Goal: Task Accomplishment & Management: Use online tool/utility

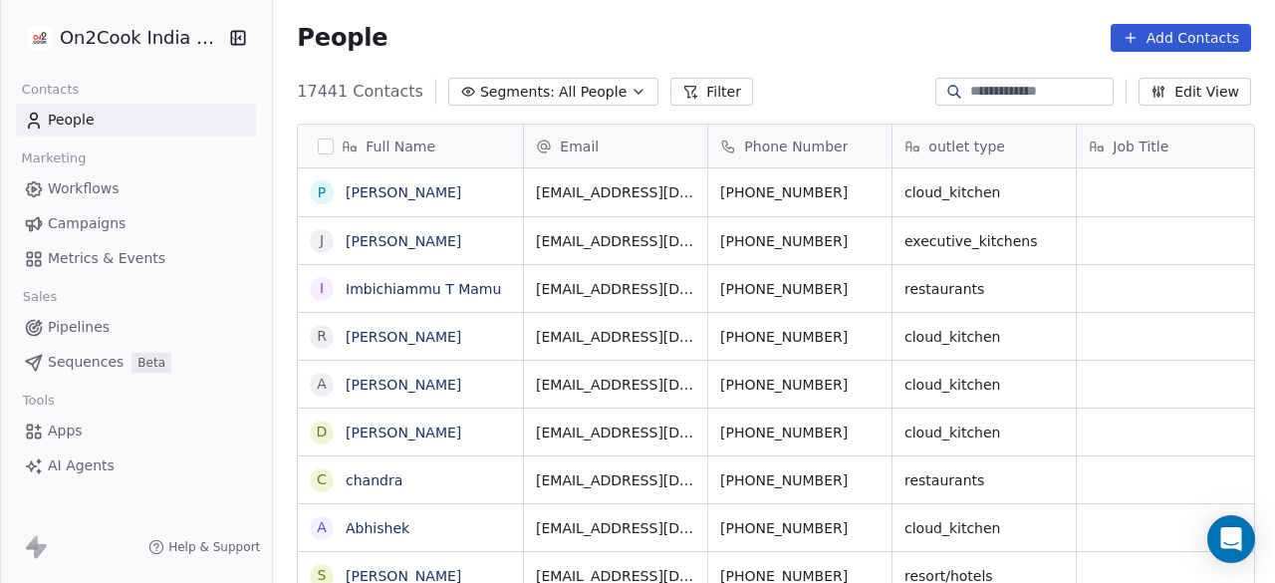
scroll to position [16, 16]
click at [562, 83] on span "All People" at bounding box center [593, 92] width 68 height 21
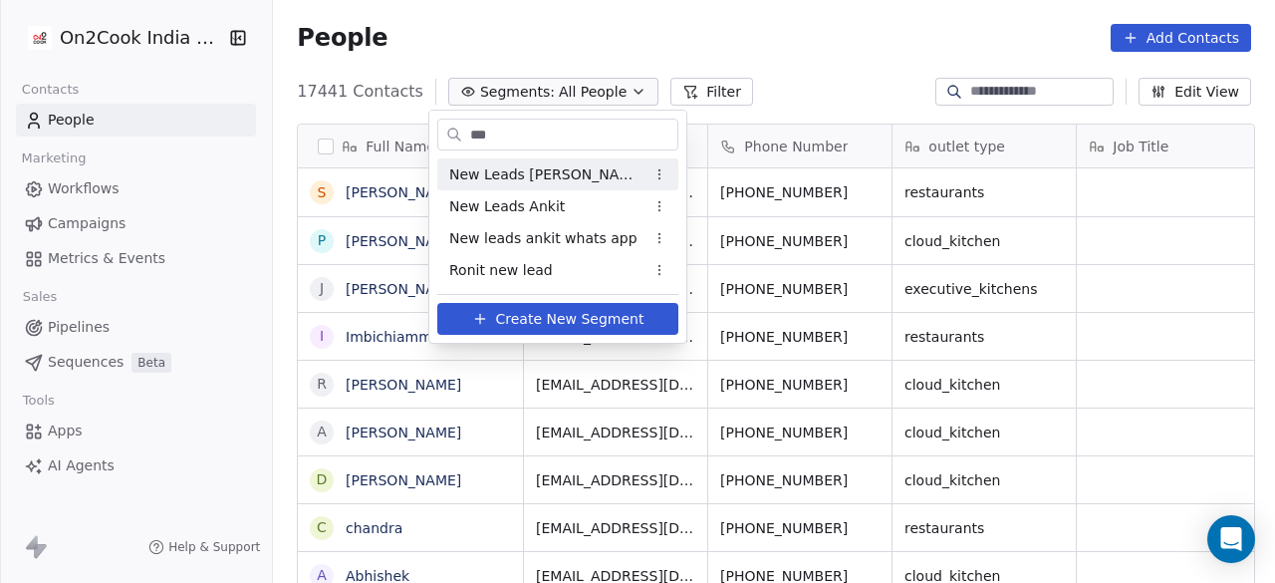
type input "***"
click at [537, 213] on span "New Leads Ankit" at bounding box center [507, 206] width 116 height 21
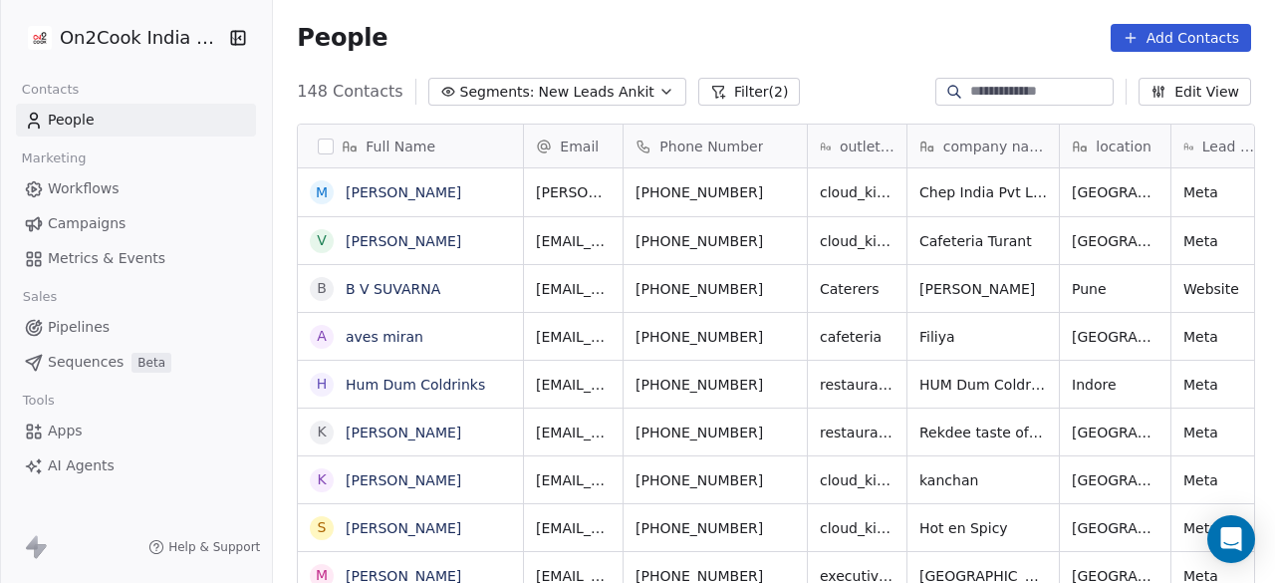
scroll to position [497, 990]
click at [472, 21] on div "People Add Contacts" at bounding box center [774, 38] width 1002 height 76
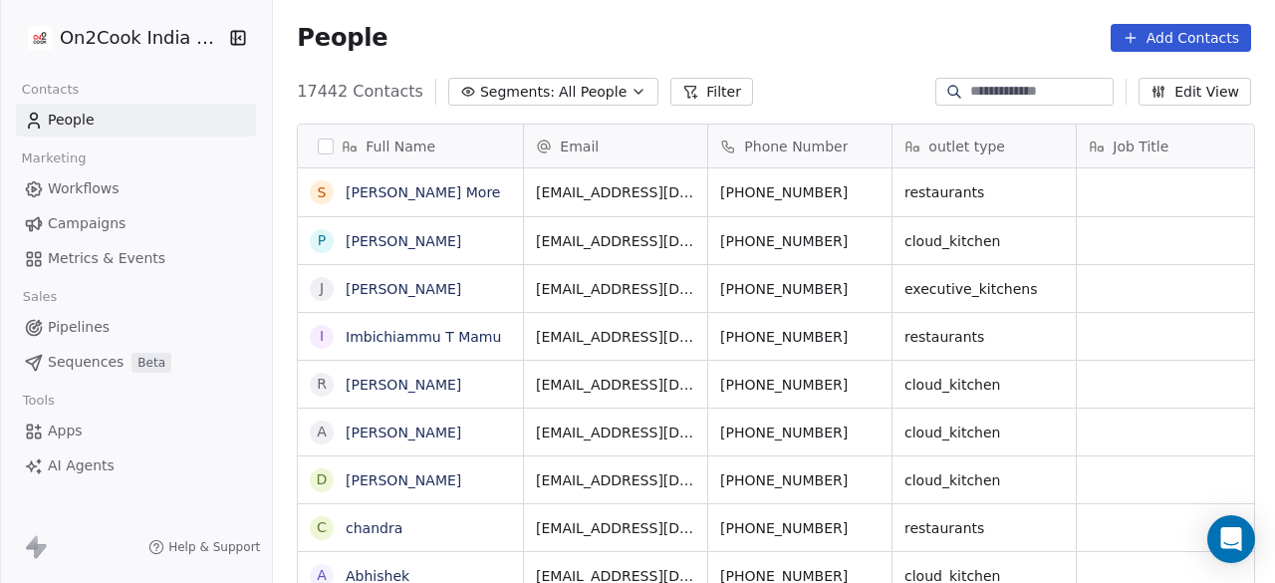
scroll to position [497, 990]
click at [598, 101] on span "All People" at bounding box center [593, 92] width 68 height 21
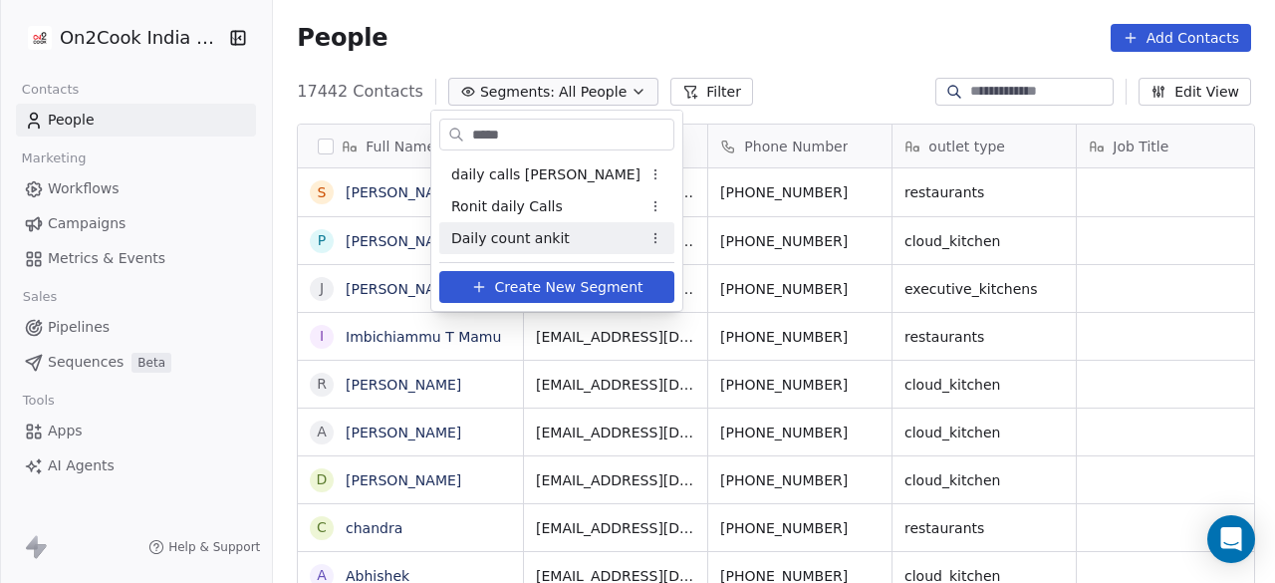
type input "*****"
click at [540, 241] on span "Daily count ankit" at bounding box center [510, 238] width 119 height 21
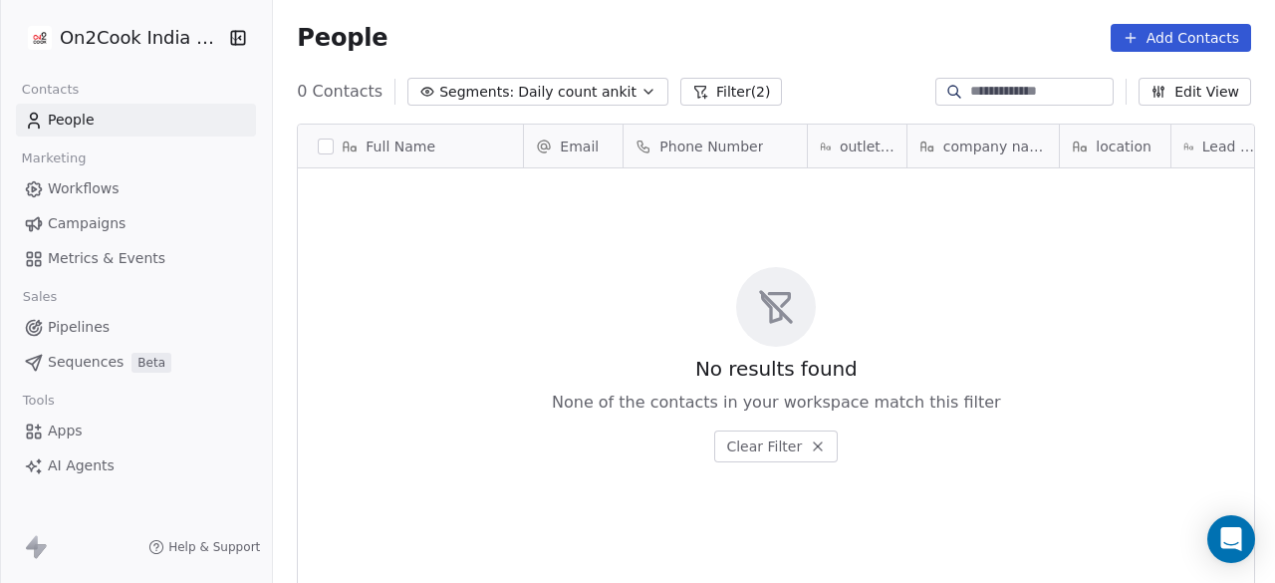
click at [743, 86] on button "Filter (2)" at bounding box center [732, 92] width 103 height 28
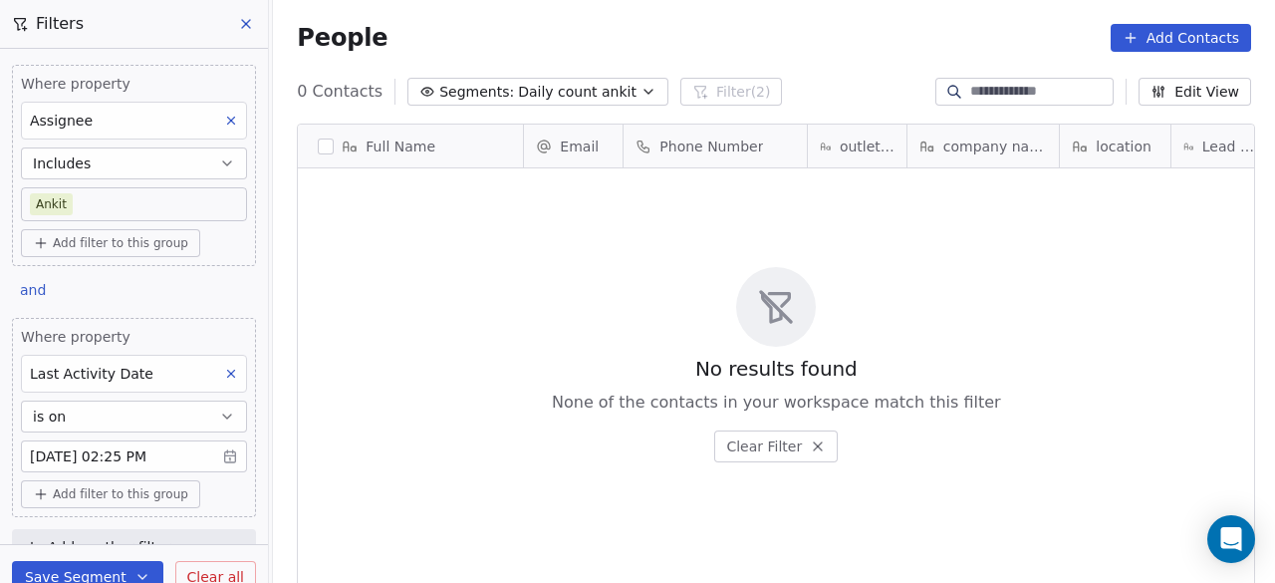
click at [165, 453] on body "On2Cook India Pvt. Ltd. Contacts People Marketing Workflows Campaigns Metrics &…" at bounding box center [637, 291] width 1275 height 583
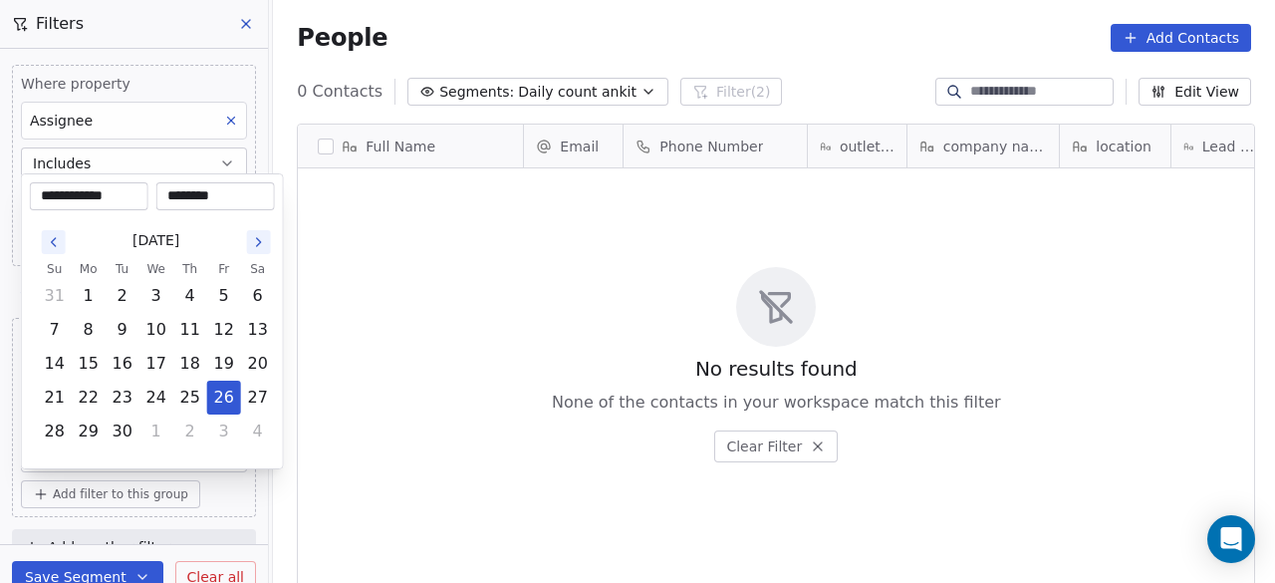
click at [260, 242] on icon "Go to the Next Month" at bounding box center [259, 242] width 4 height 8
click at [80, 328] on button "6" at bounding box center [89, 330] width 32 height 32
type input "**********"
click at [236, 491] on html "**********" at bounding box center [637, 291] width 1275 height 583
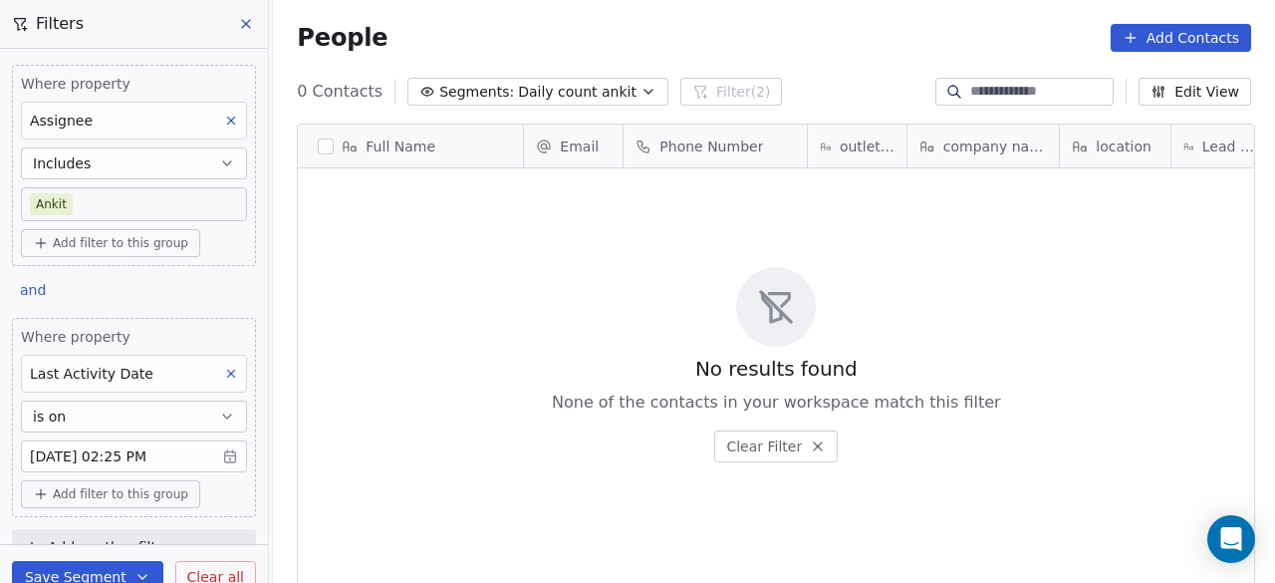
click at [67, 574] on button "Save Segment" at bounding box center [87, 577] width 151 height 32
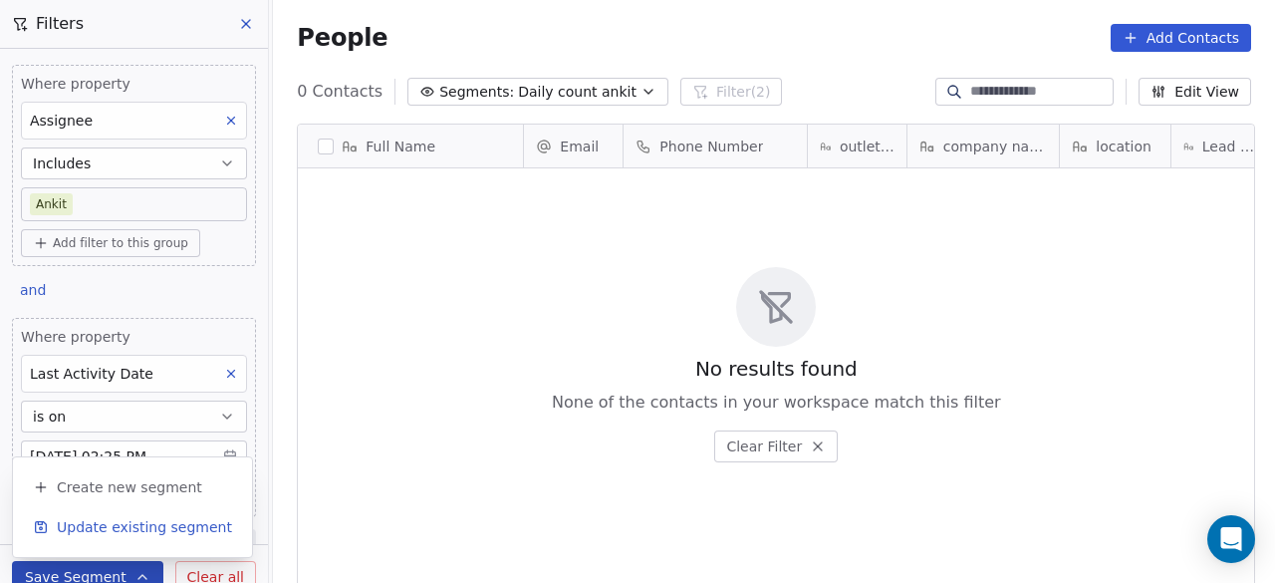
click at [107, 529] on span "Update existing segment" at bounding box center [144, 527] width 175 height 20
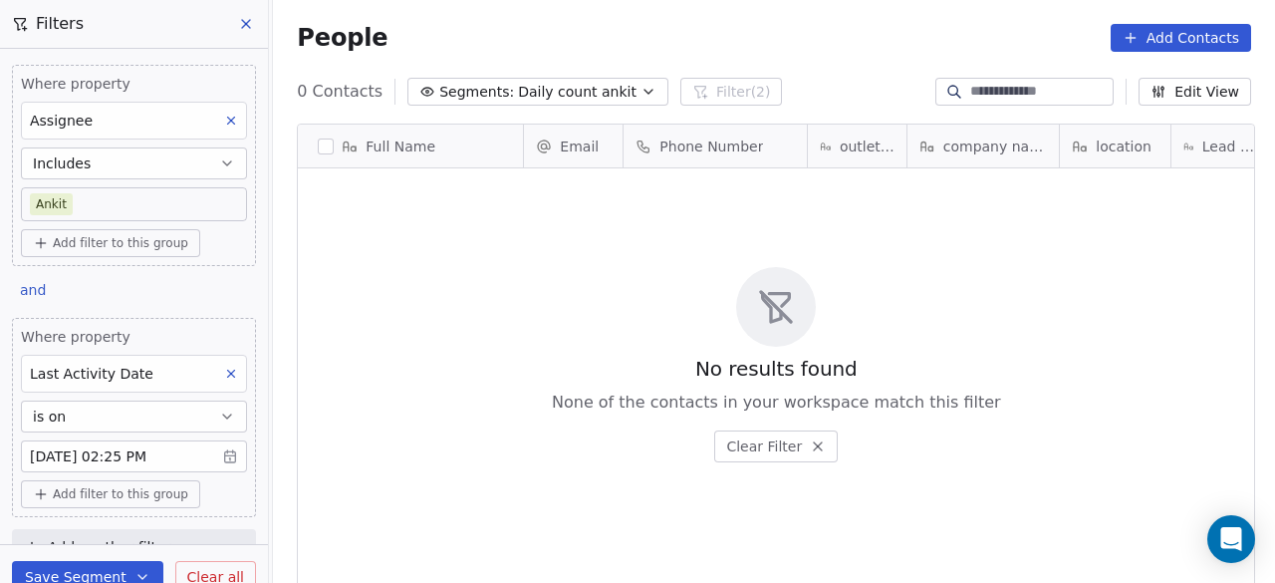
scroll to position [10, 0]
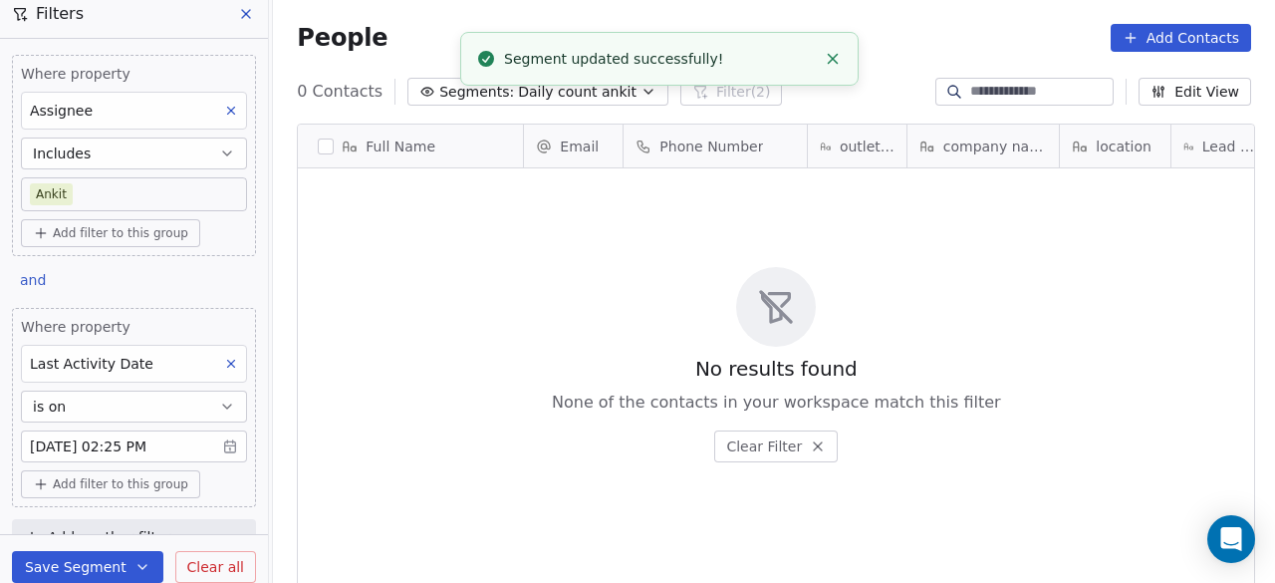
click at [478, 318] on div "No results found None of the contacts in your workspace match this filter Clear…" at bounding box center [776, 364] width 957 height 384
drag, startPoint x: 927, startPoint y: 17, endPoint x: 933, endPoint y: 3, distance: 15.2
click at [932, 13] on div "People Add Contacts" at bounding box center [774, 38] width 1002 height 76
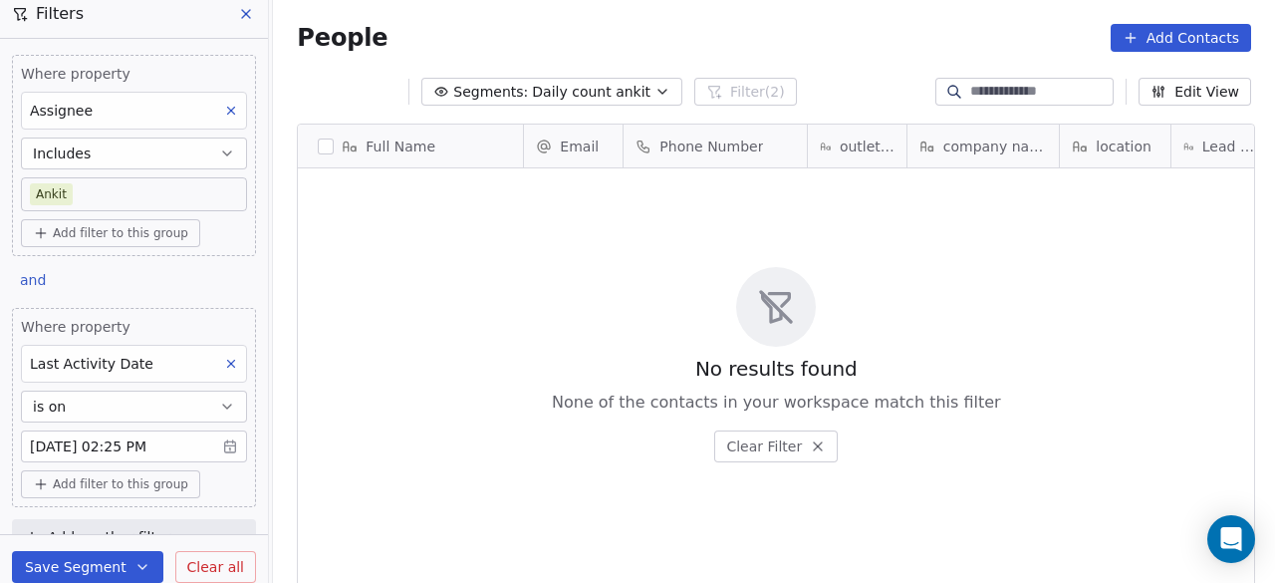
click at [237, 10] on button at bounding box center [247, 14] width 30 height 28
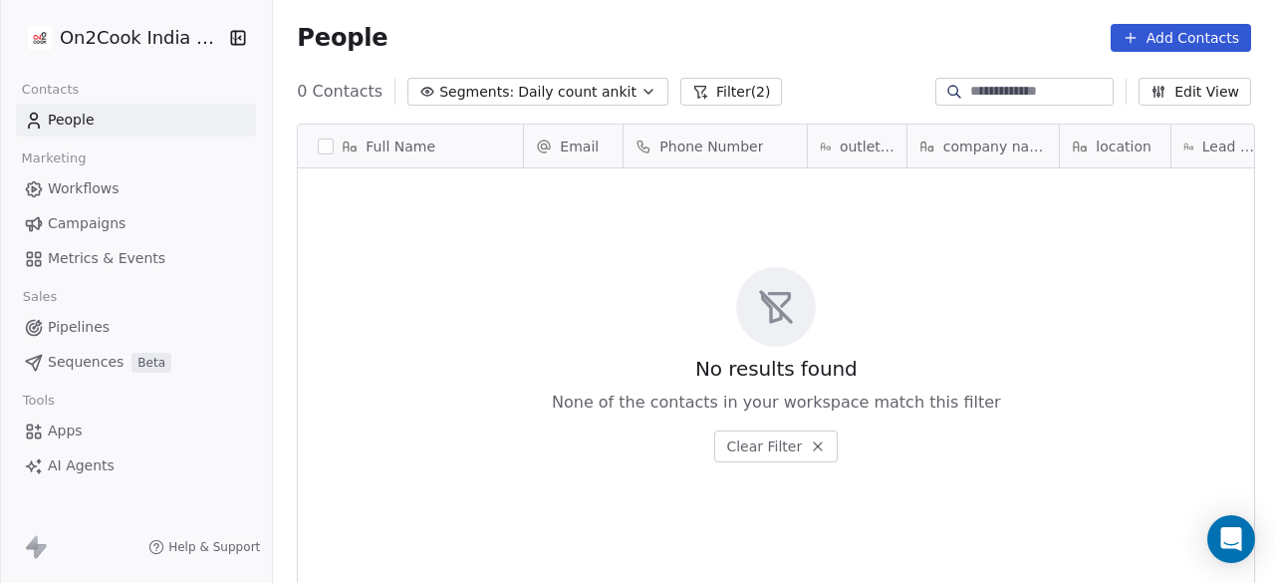
click at [90, 322] on span "Pipelines" at bounding box center [79, 327] width 62 height 21
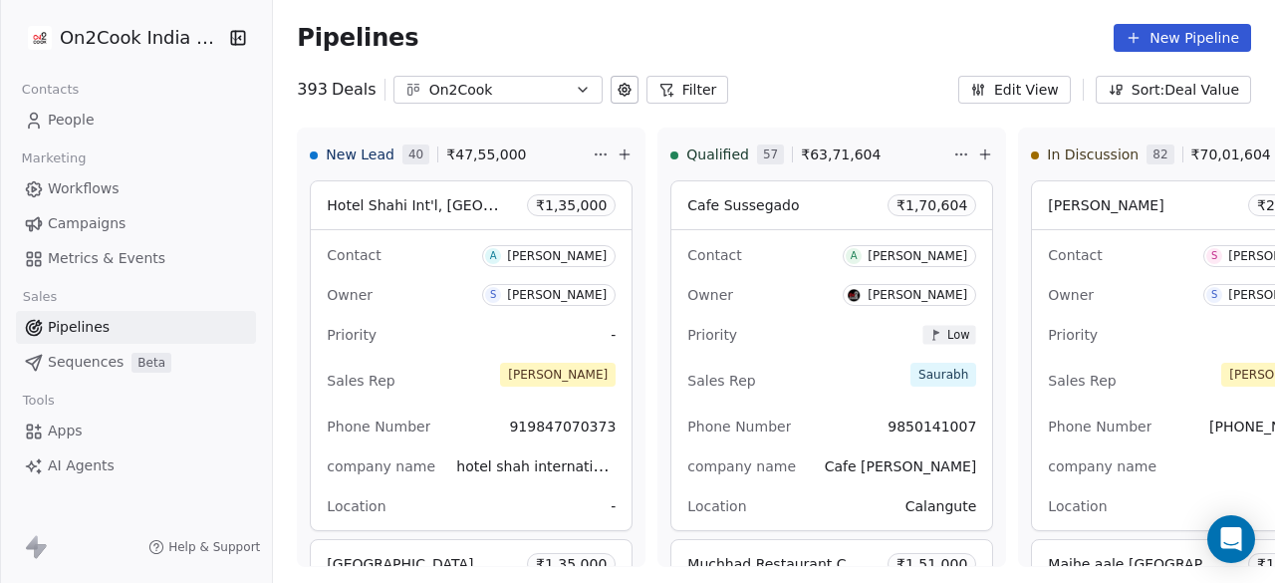
click at [659, 93] on icon at bounding box center [667, 90] width 16 height 16
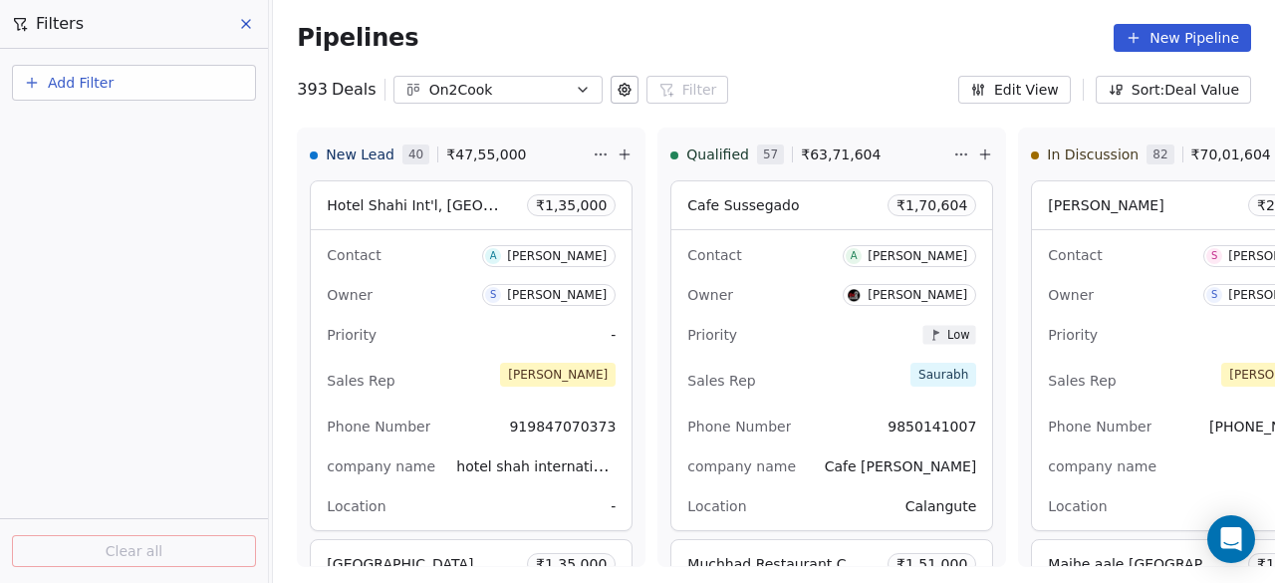
click at [120, 87] on button "Add Filter" at bounding box center [134, 83] width 244 height 36
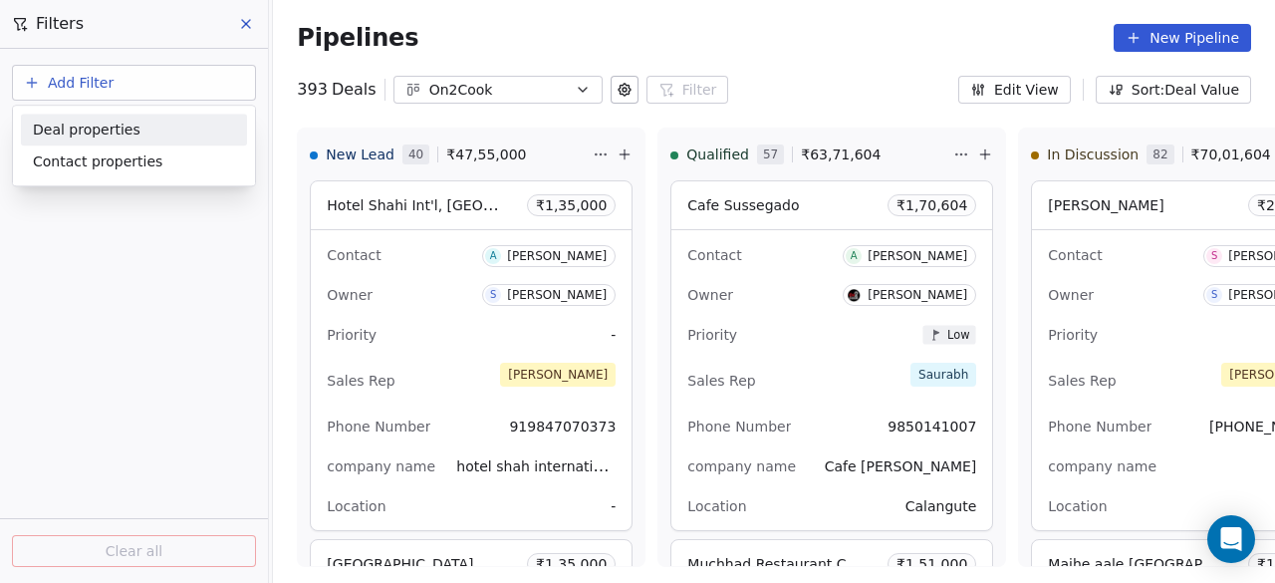
click at [116, 135] on span "Deal properties" at bounding box center [87, 130] width 108 height 21
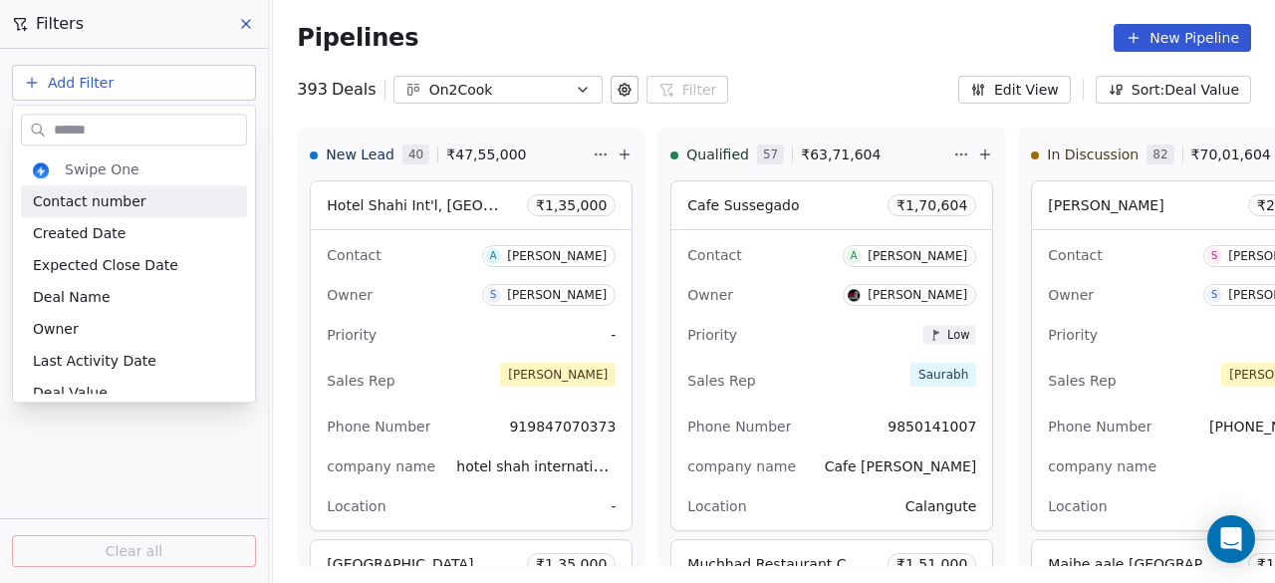
click at [106, 125] on input "text" at bounding box center [148, 130] width 196 height 29
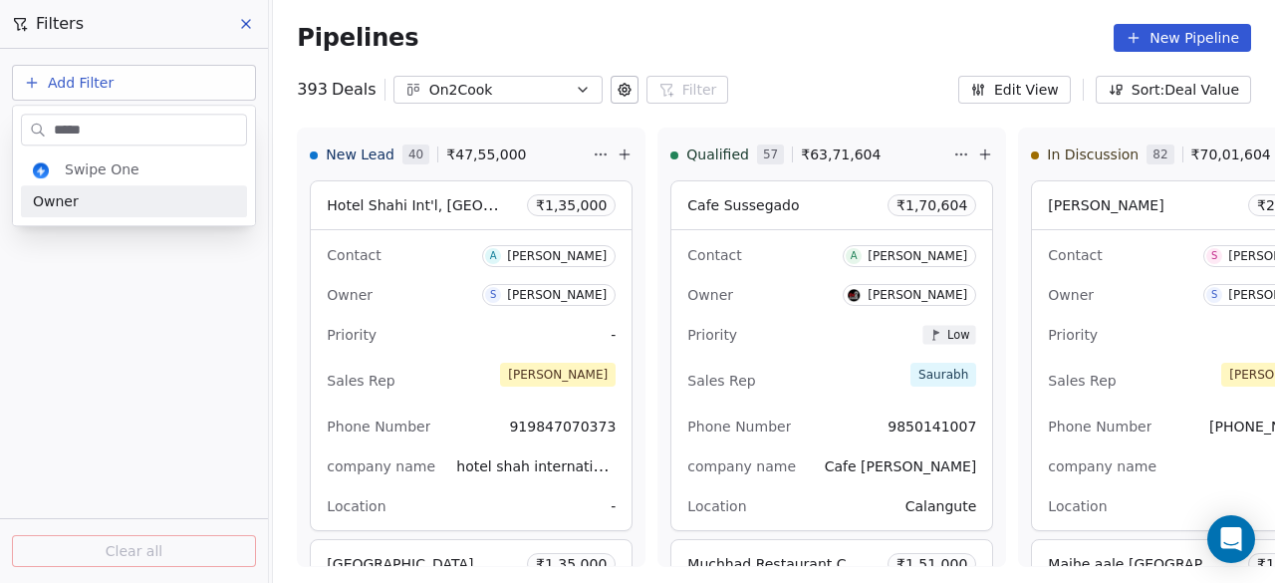
type input "*****"
click at [96, 204] on div "Owner" at bounding box center [134, 201] width 202 height 20
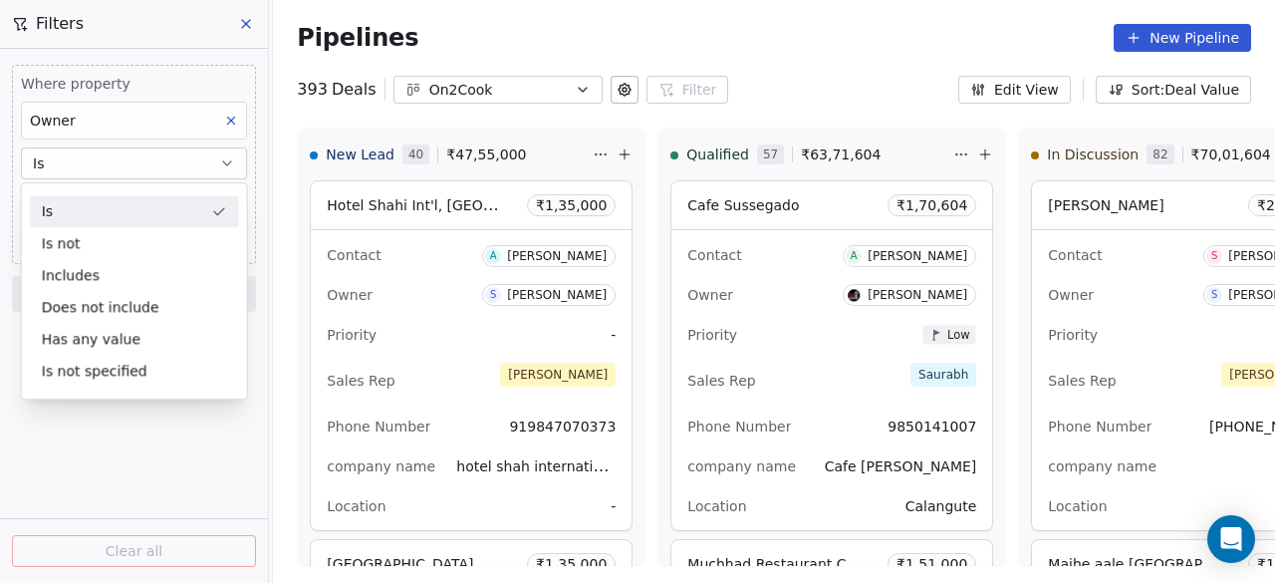
click at [98, 205] on div "Is" at bounding box center [134, 211] width 209 height 32
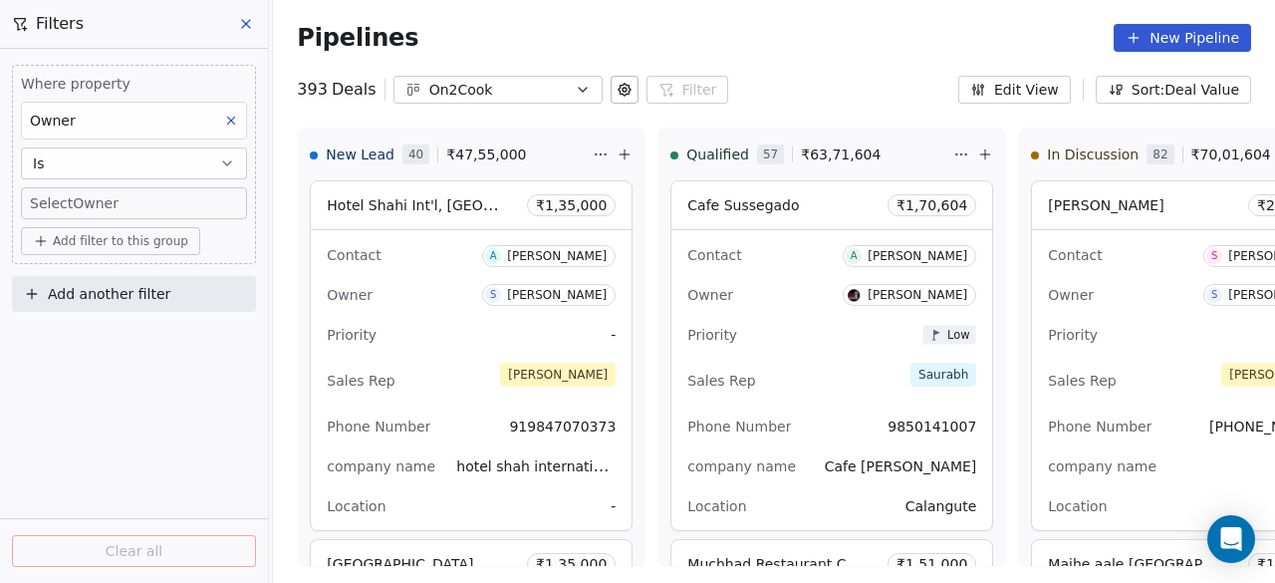
click at [97, 208] on body "On2Cook India Pvt. Ltd. Contacts People Marketing Workflows Campaigns Metrics &…" at bounding box center [637, 291] width 1275 height 583
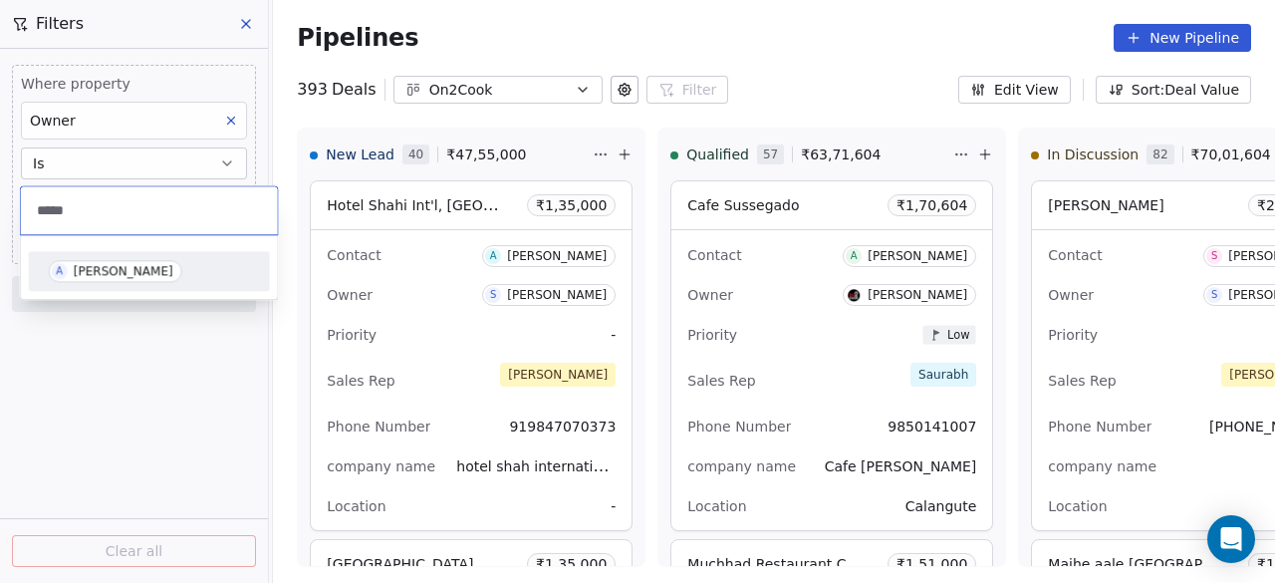
type input "*****"
click at [109, 272] on div "[PERSON_NAME]" at bounding box center [124, 271] width 100 height 14
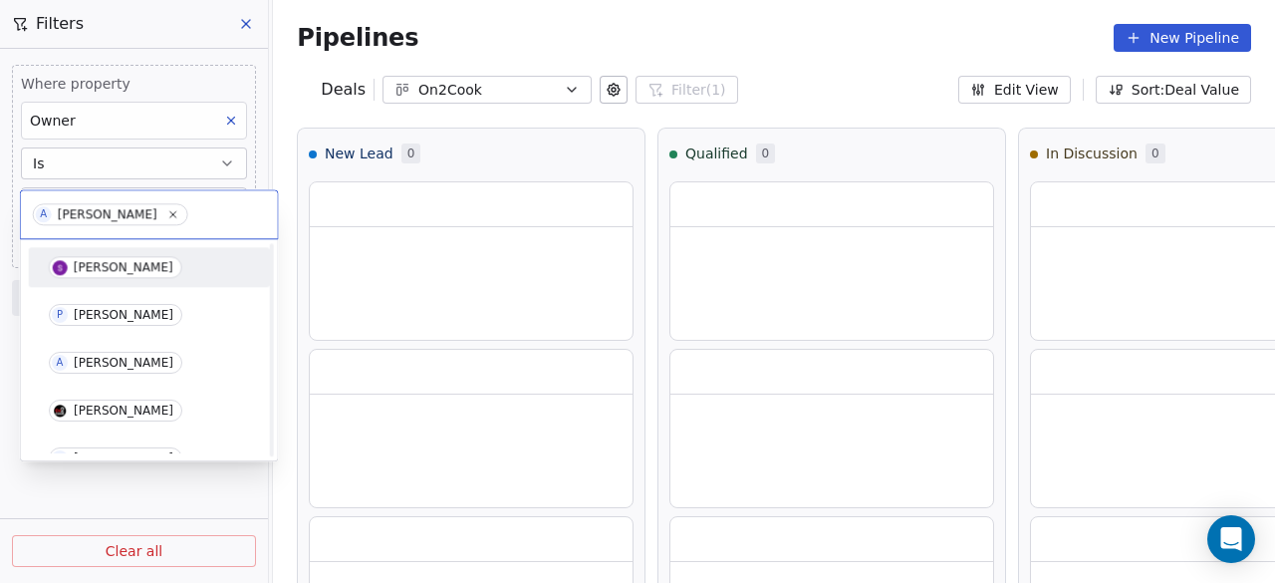
scroll to position [408, 0]
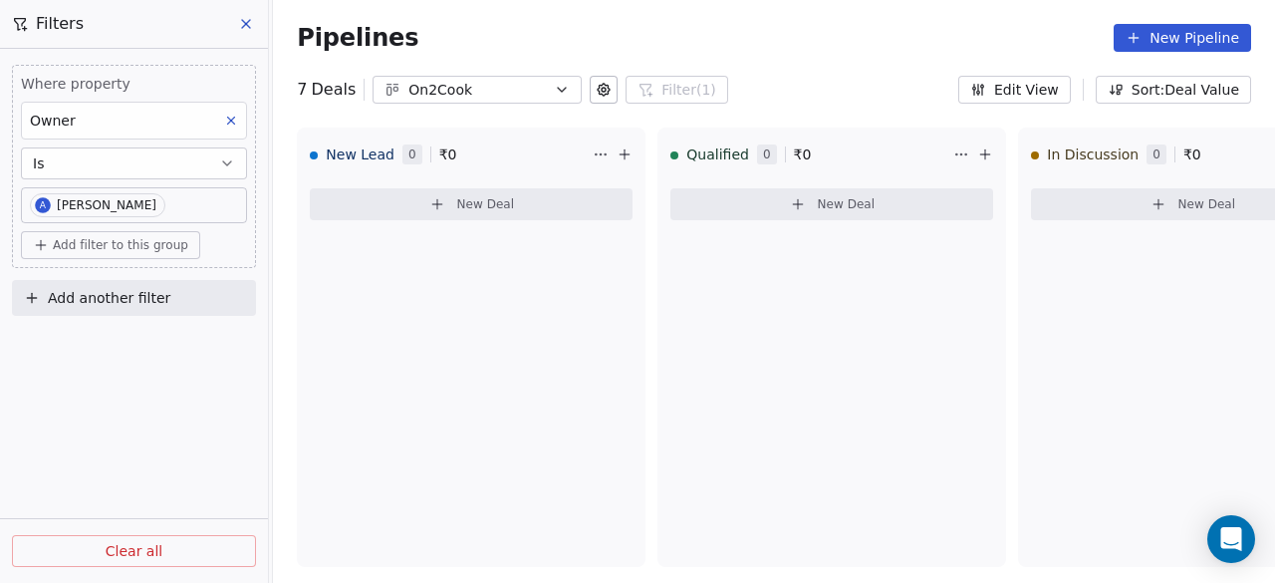
click at [141, 444] on div "Where property Owner Is A [PERSON_NAME] Add filter to this group Add another fi…" at bounding box center [134, 316] width 268 height 534
click at [855, 82] on div "7 Deals On2Cook Filter (1) Filters Where property Owner Is A [PERSON_NAME] Temb…" at bounding box center [774, 90] width 1002 height 28
